Goal: Find specific page/section: Find specific page/section

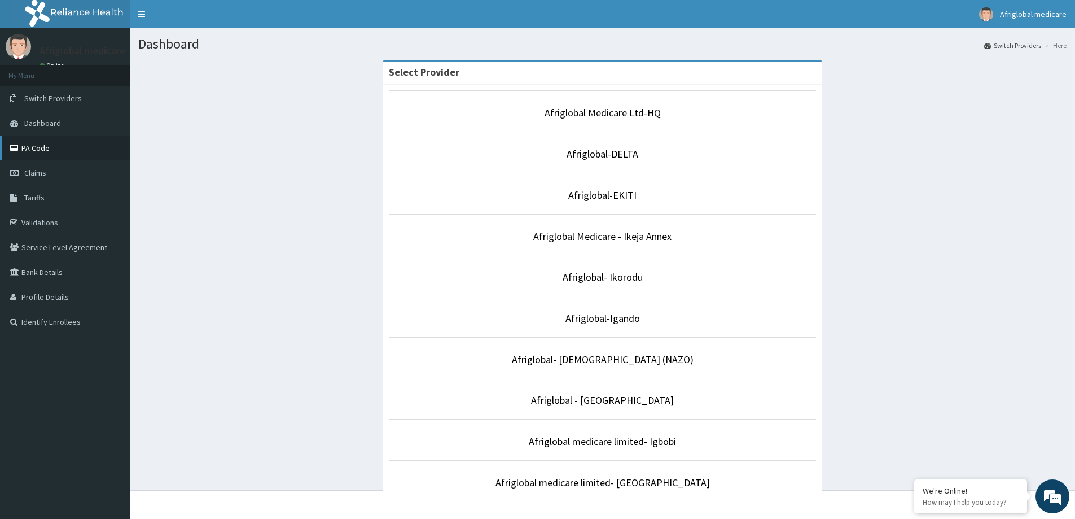
click at [79, 155] on link "PA Code" at bounding box center [65, 147] width 130 height 25
click at [649, 117] on link "Afriglobal Medicare Ltd-HQ" at bounding box center [602, 112] width 116 height 13
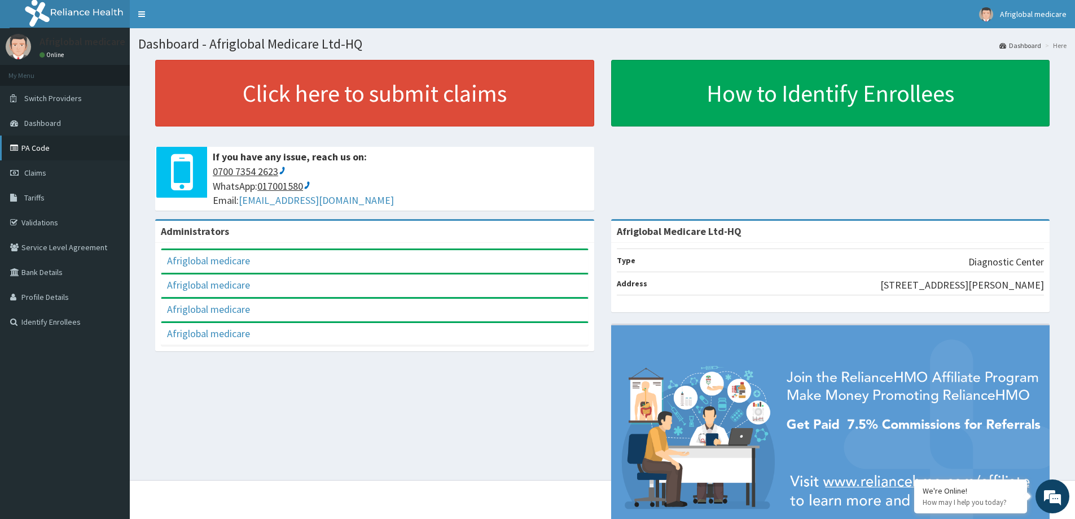
click at [45, 147] on link "PA Code" at bounding box center [65, 147] width 130 height 25
